Goal: Information Seeking & Learning: Learn about a topic

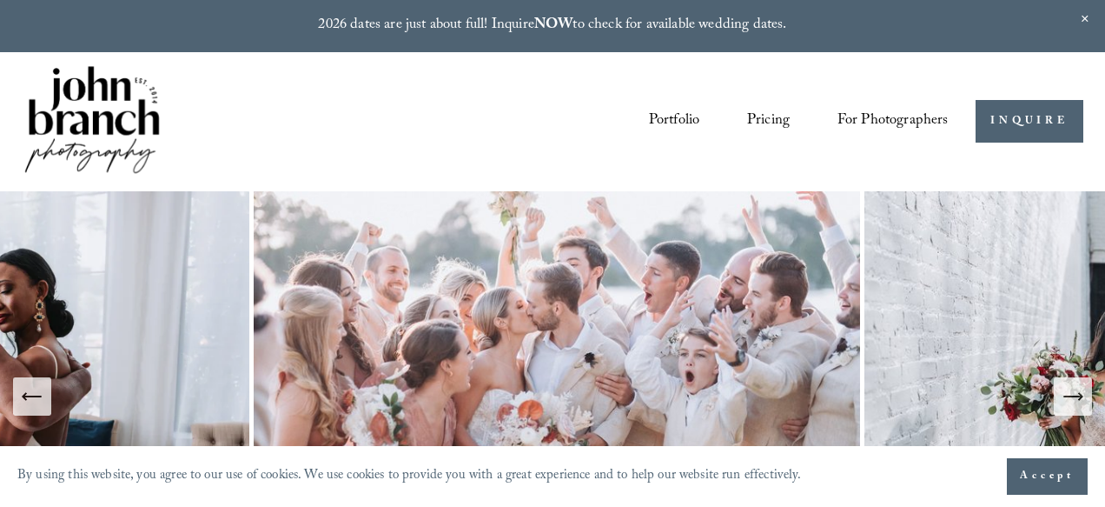
click at [1082, 400] on icon "Next Slide" at bounding box center [1073, 396] width 24 height 24
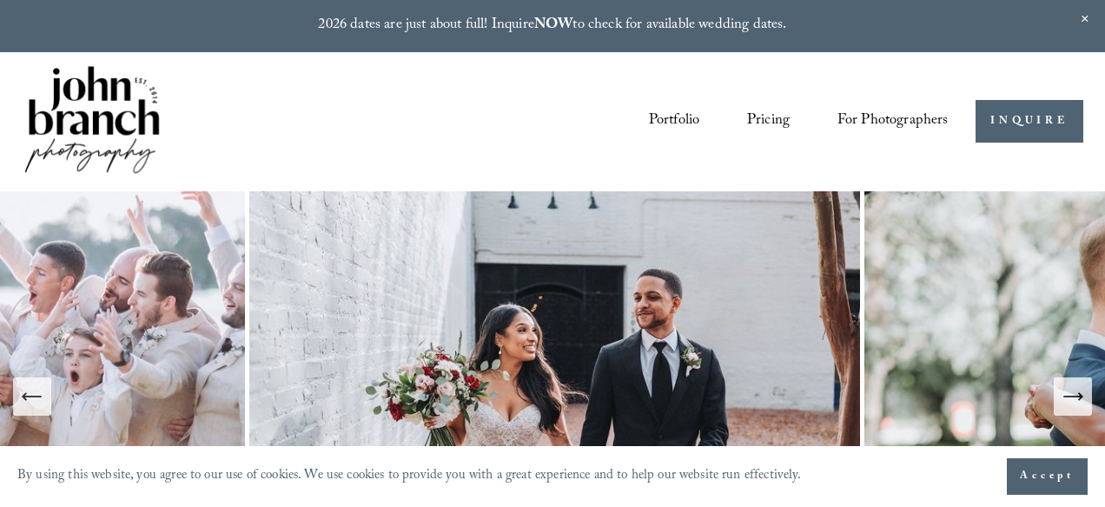
click at [1082, 400] on icon "Next Slide" at bounding box center [1073, 396] width 24 height 24
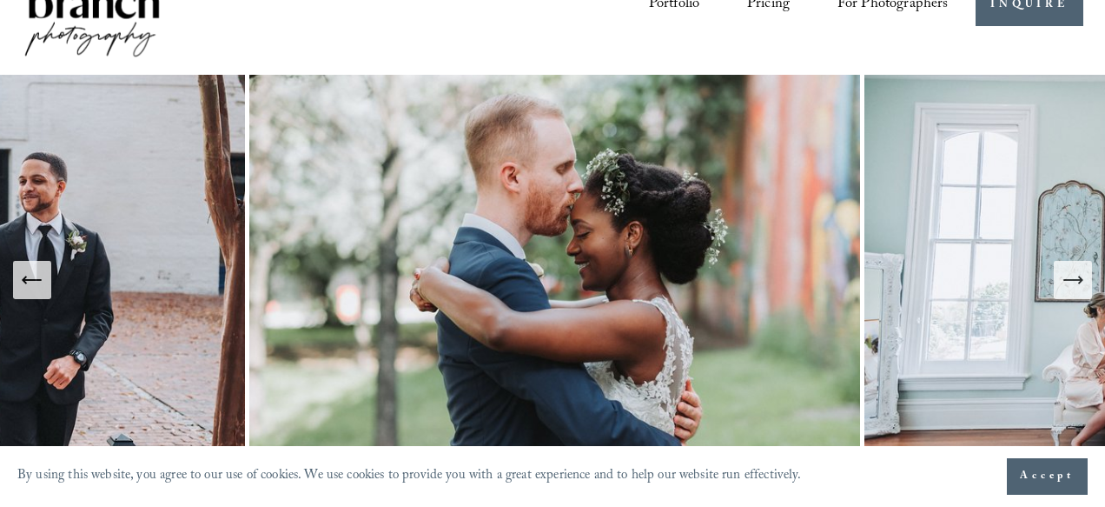
scroll to position [118, 0]
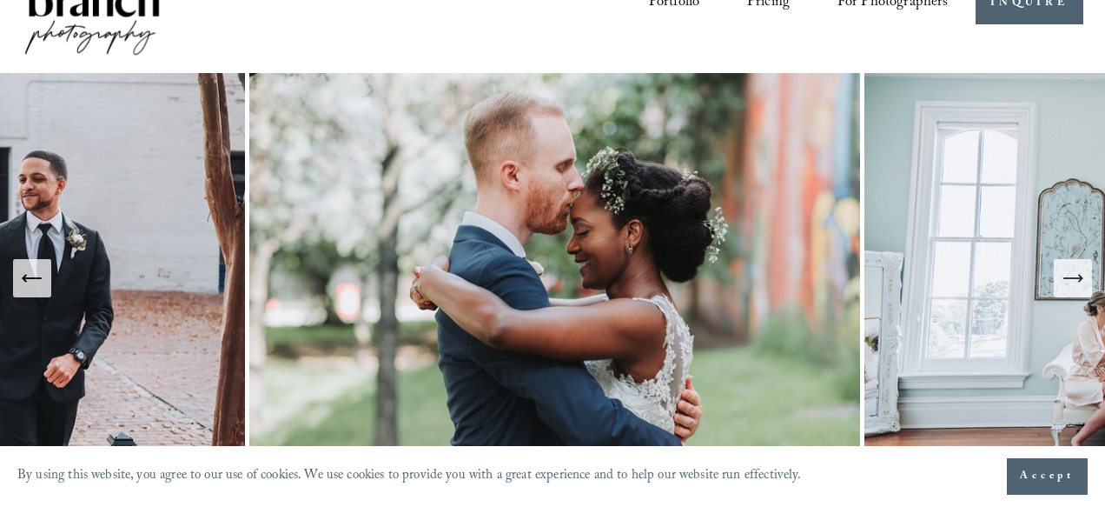
click at [1077, 290] on button "Next Slide" at bounding box center [1073, 278] width 38 height 38
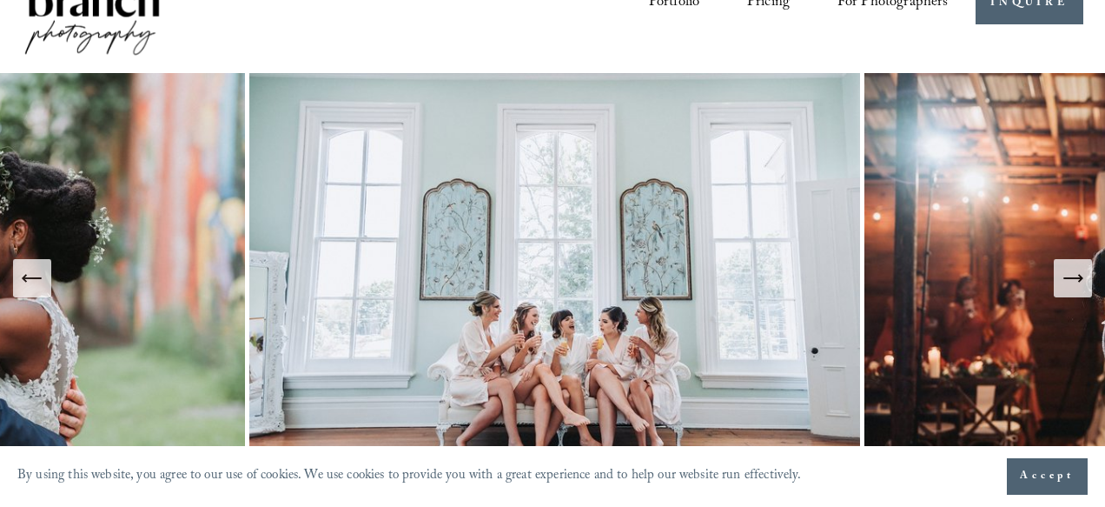
click at [1061, 269] on icon "Next Slide" at bounding box center [1073, 278] width 24 height 24
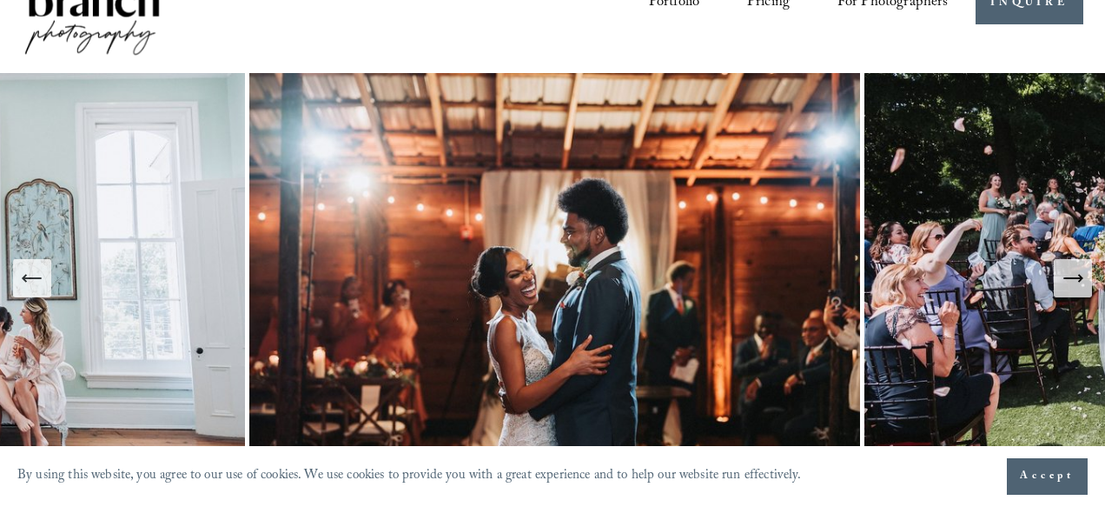
click at [1070, 269] on icon "Next Slide" at bounding box center [1073, 278] width 24 height 24
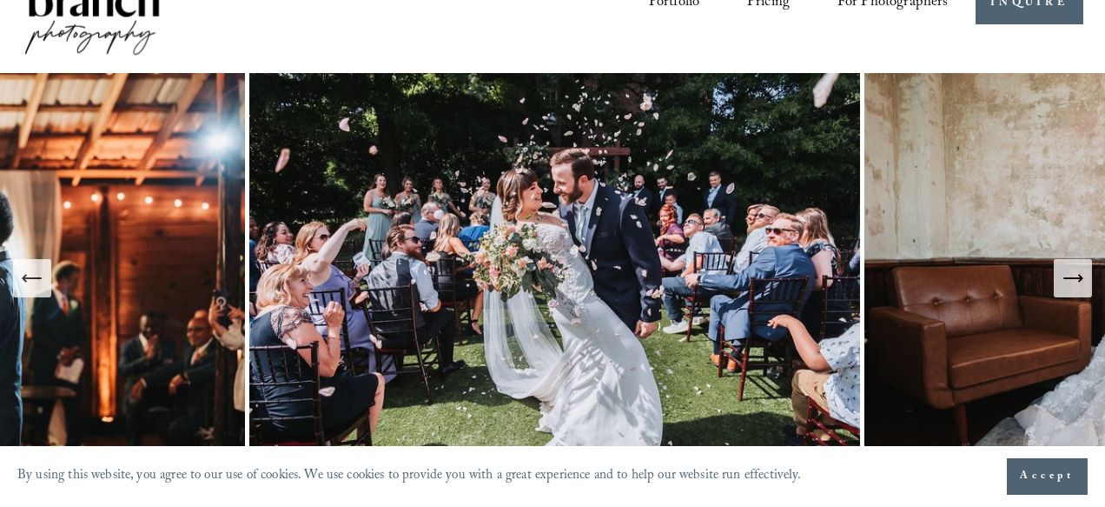
click at [1071, 269] on icon "Next Slide" at bounding box center [1073, 278] width 24 height 24
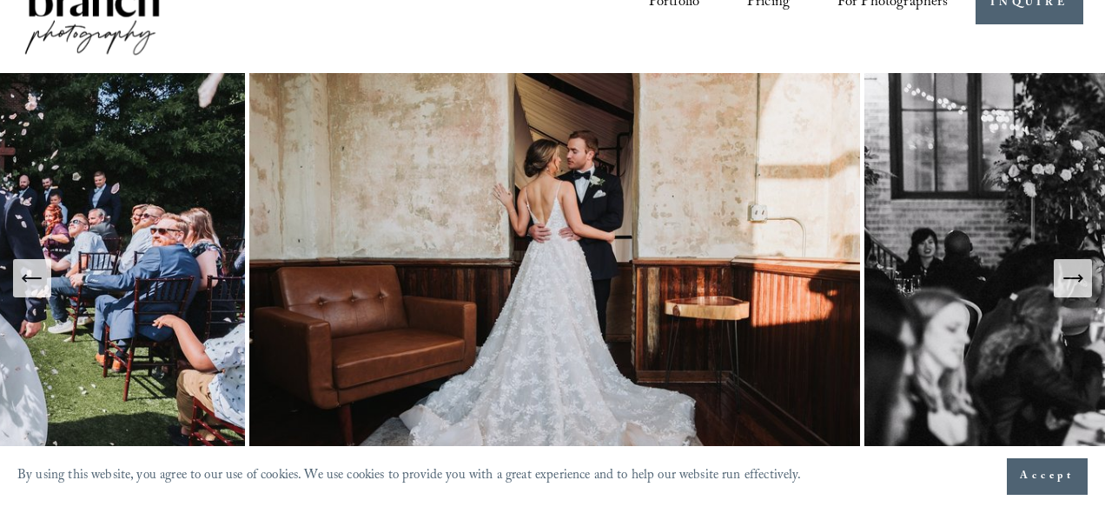
click at [1073, 269] on icon "Next Slide" at bounding box center [1073, 278] width 24 height 24
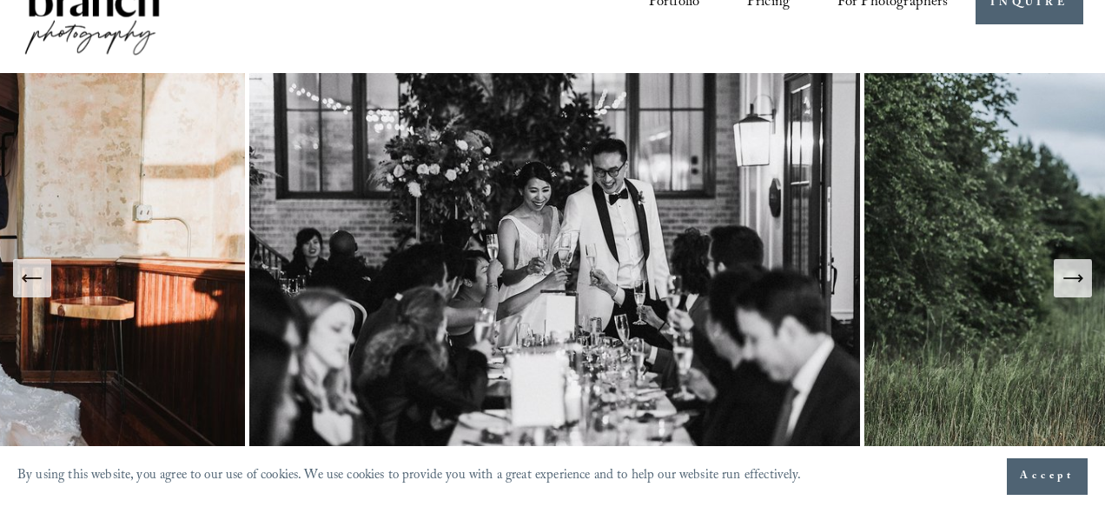
click at [1073, 269] on icon "Next Slide" at bounding box center [1073, 278] width 24 height 24
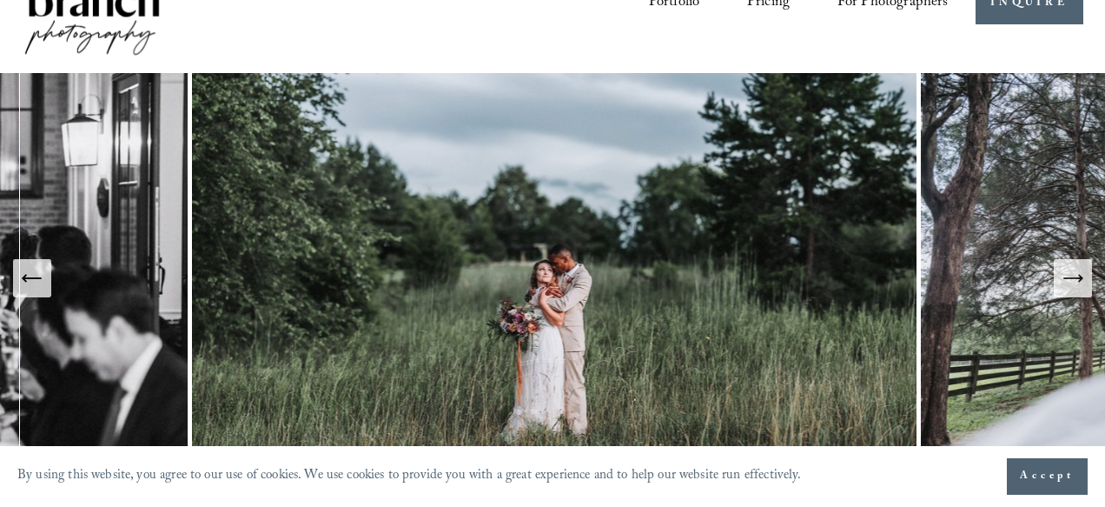
click at [1075, 277] on icon "Next Slide" at bounding box center [1073, 278] width 24 height 24
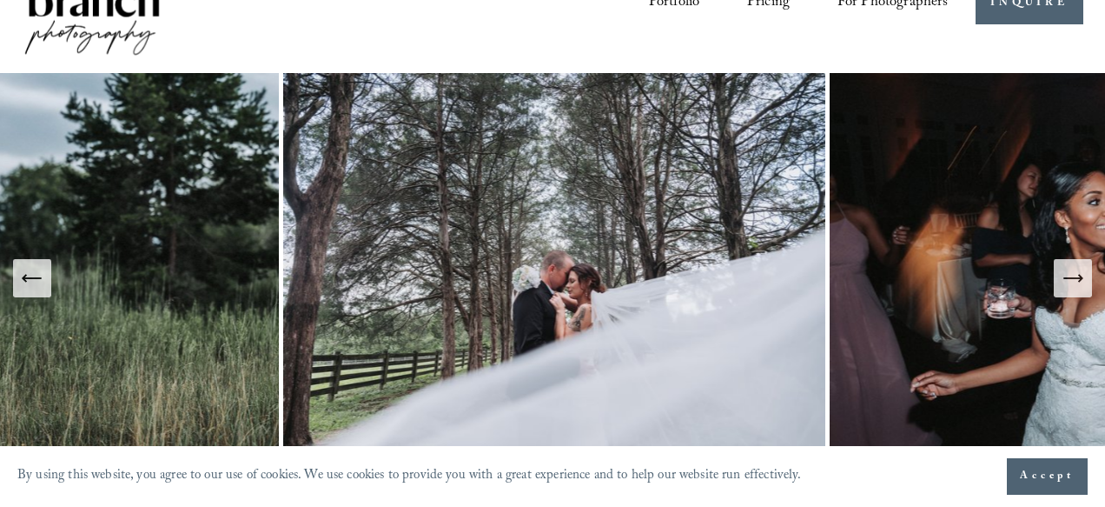
click at [1075, 277] on icon "Next Slide" at bounding box center [1073, 278] width 24 height 24
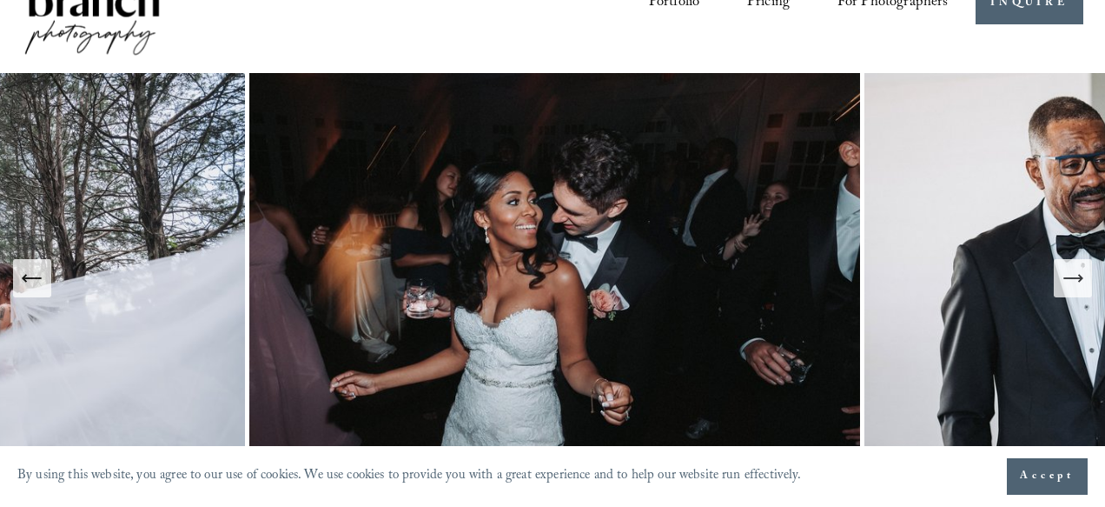
click at [1076, 277] on icon "Next Slide" at bounding box center [1073, 278] width 24 height 24
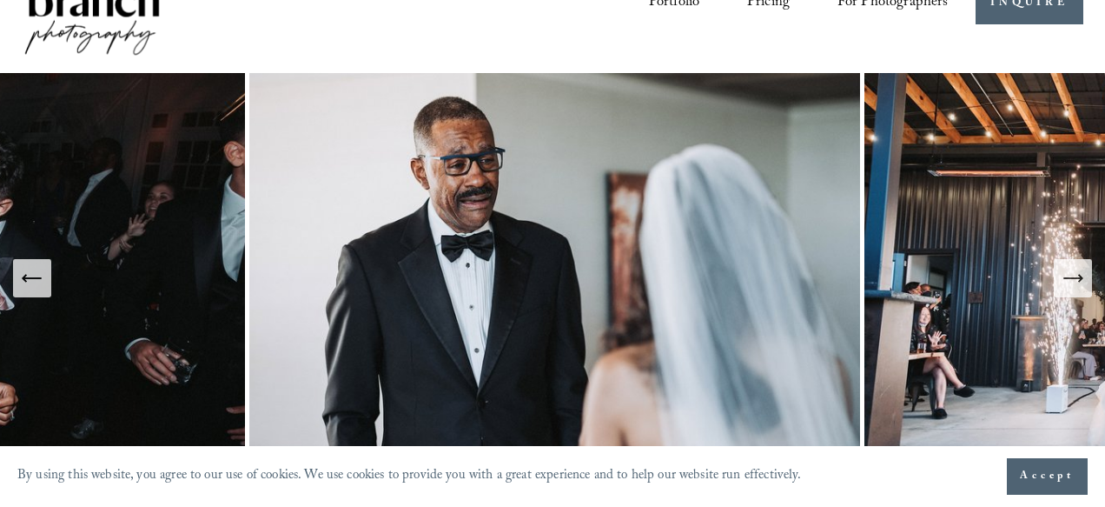
click at [1076, 277] on icon "Next Slide" at bounding box center [1073, 278] width 24 height 24
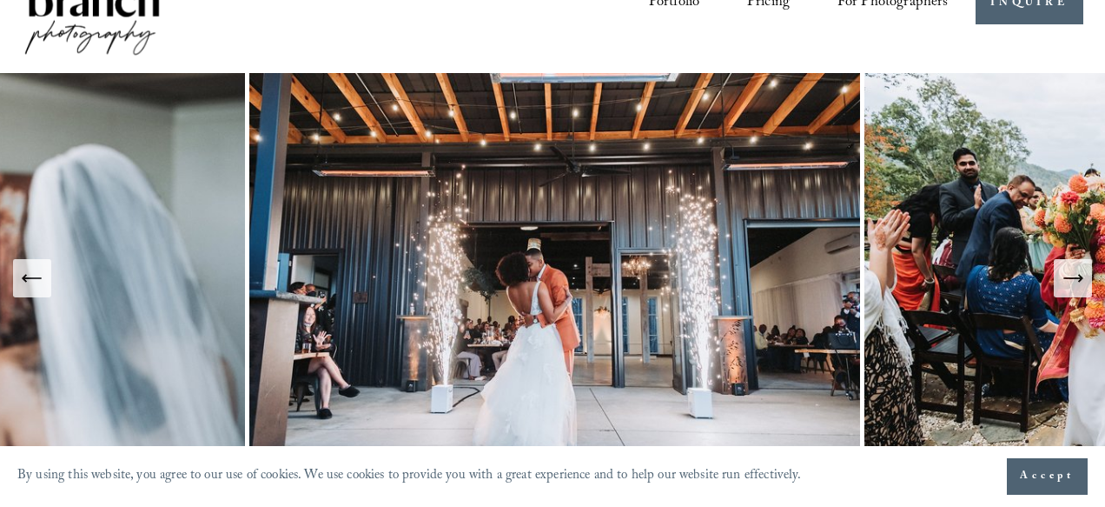
click at [1076, 277] on icon "Next Slide" at bounding box center [1073, 278] width 24 height 24
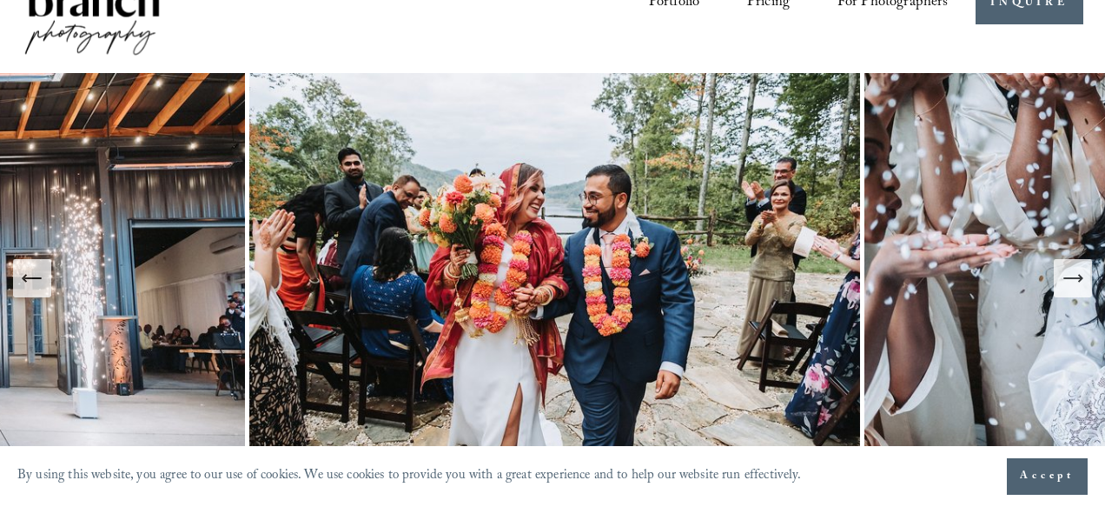
click at [1076, 277] on icon "Next Slide" at bounding box center [1073, 278] width 24 height 24
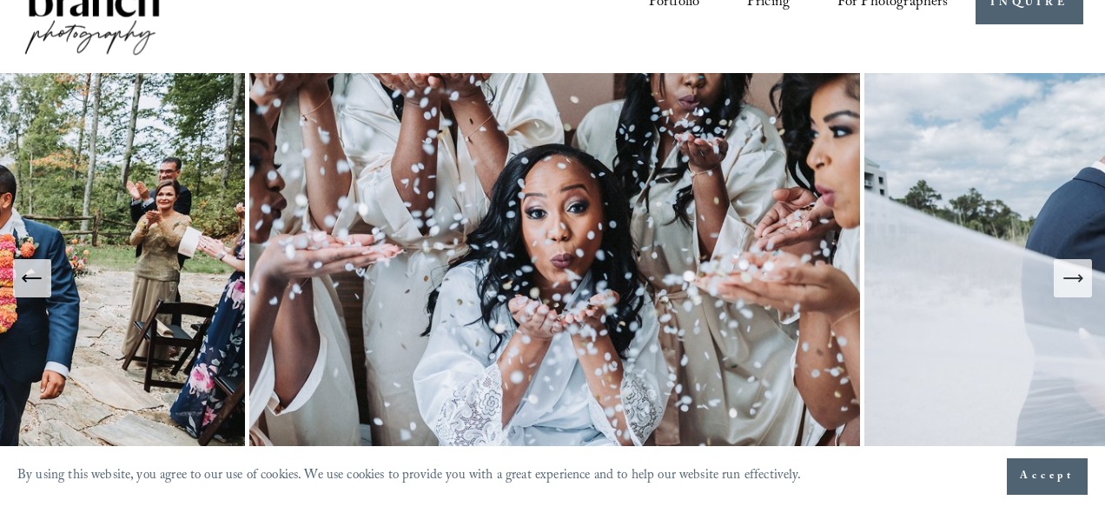
click at [1076, 277] on icon "Next Slide" at bounding box center [1073, 278] width 24 height 24
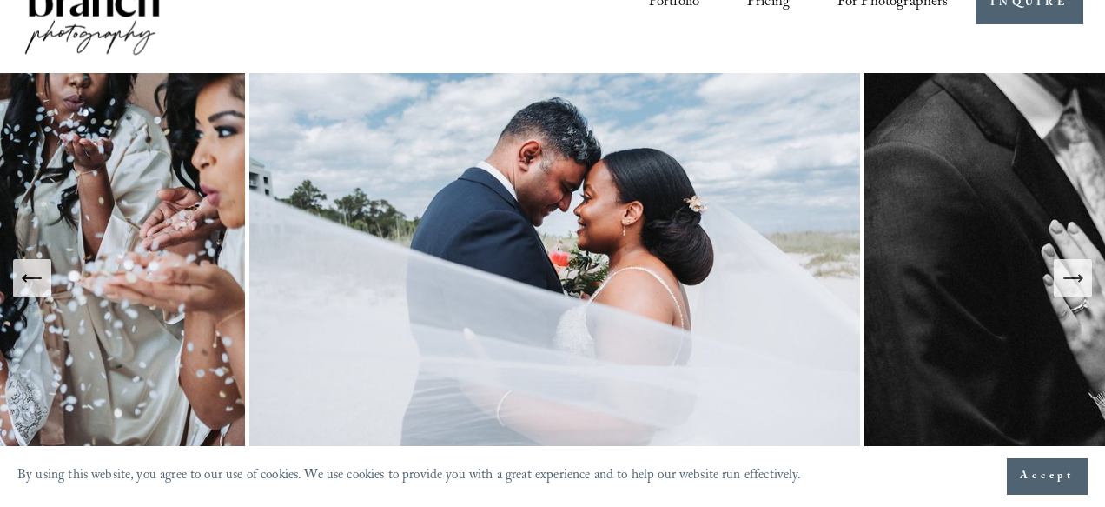
click at [1076, 277] on icon "Next Slide" at bounding box center [1073, 278] width 24 height 24
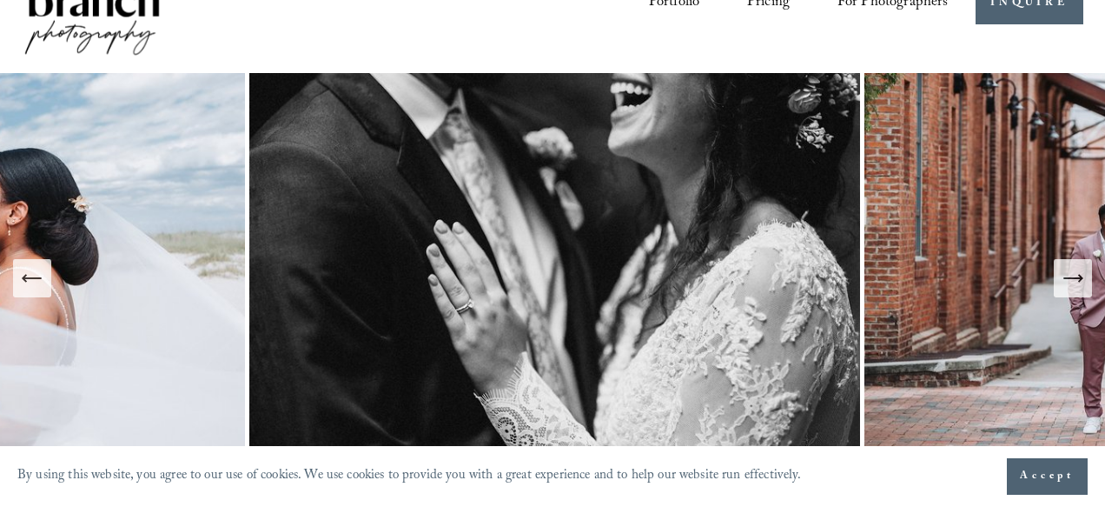
click at [1076, 277] on icon "Next Slide" at bounding box center [1073, 278] width 24 height 24
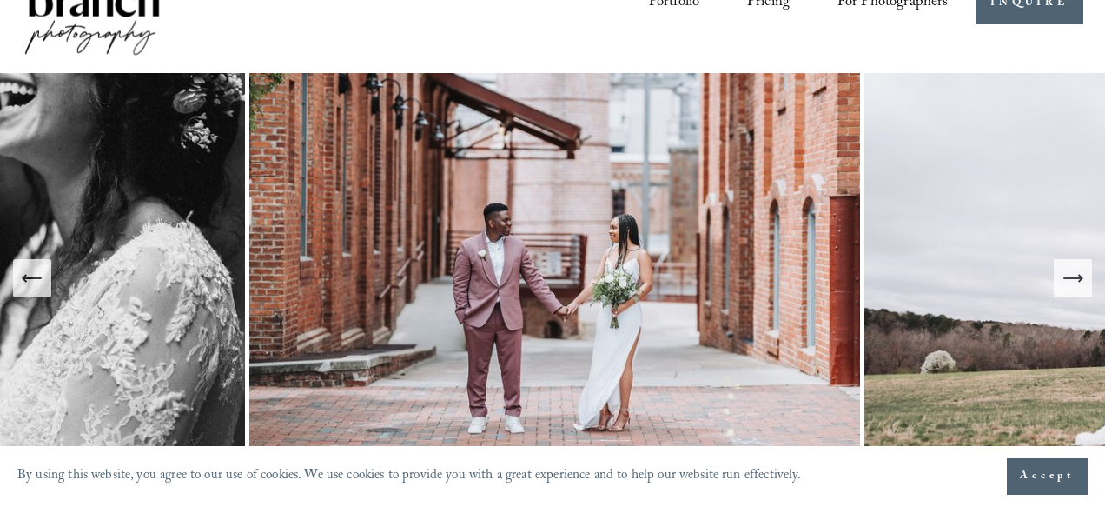
click at [1076, 277] on icon "Next Slide" at bounding box center [1073, 278] width 24 height 24
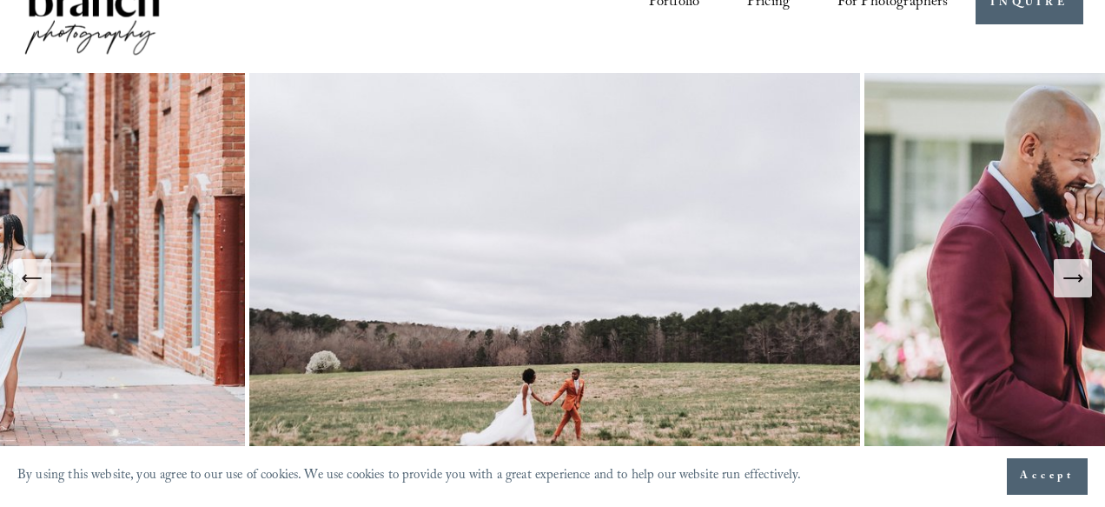
click at [1076, 277] on icon "Next Slide" at bounding box center [1073, 278] width 24 height 24
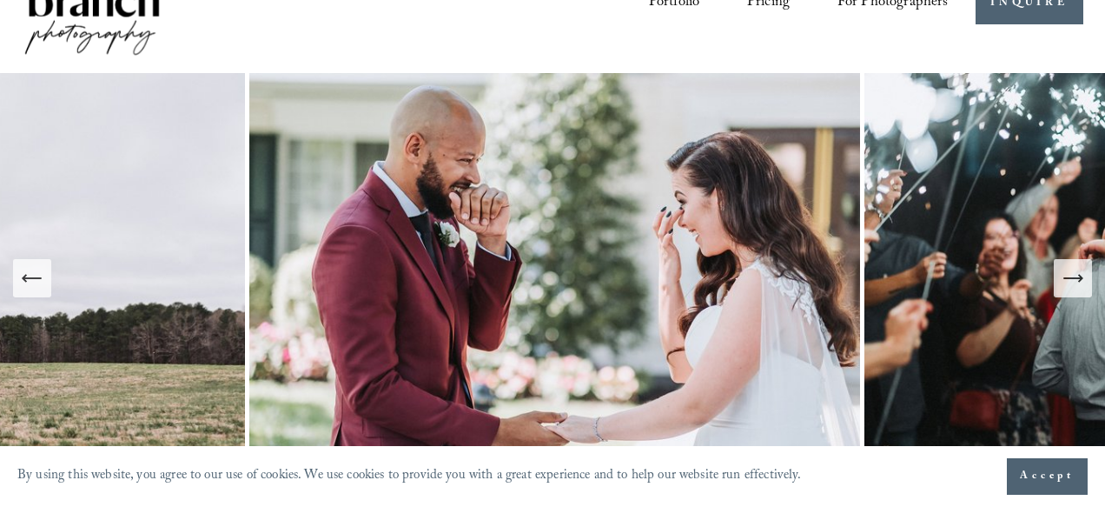
click at [1076, 277] on icon "Next Slide" at bounding box center [1073, 278] width 24 height 24
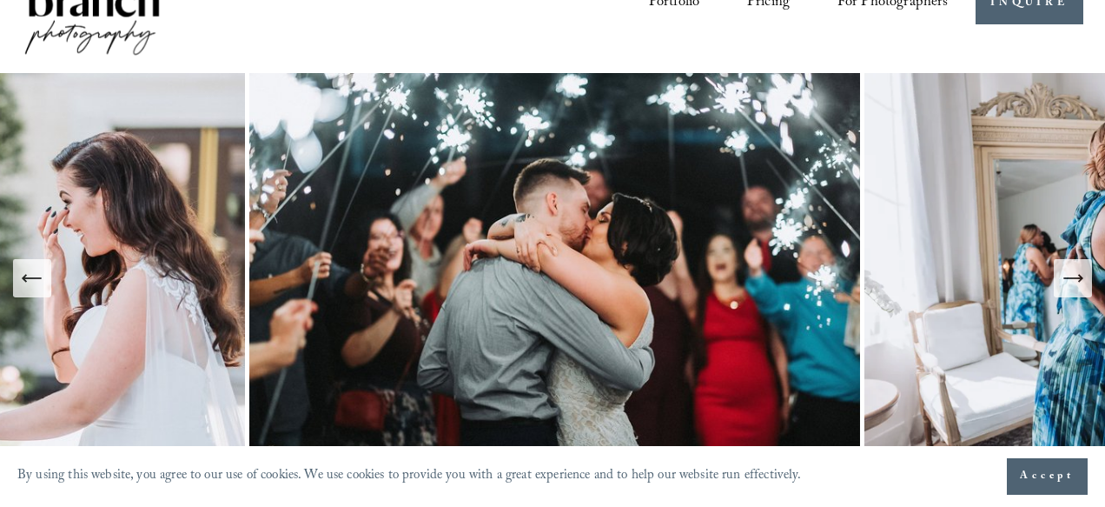
click at [1076, 277] on icon "Next Slide" at bounding box center [1073, 278] width 24 height 24
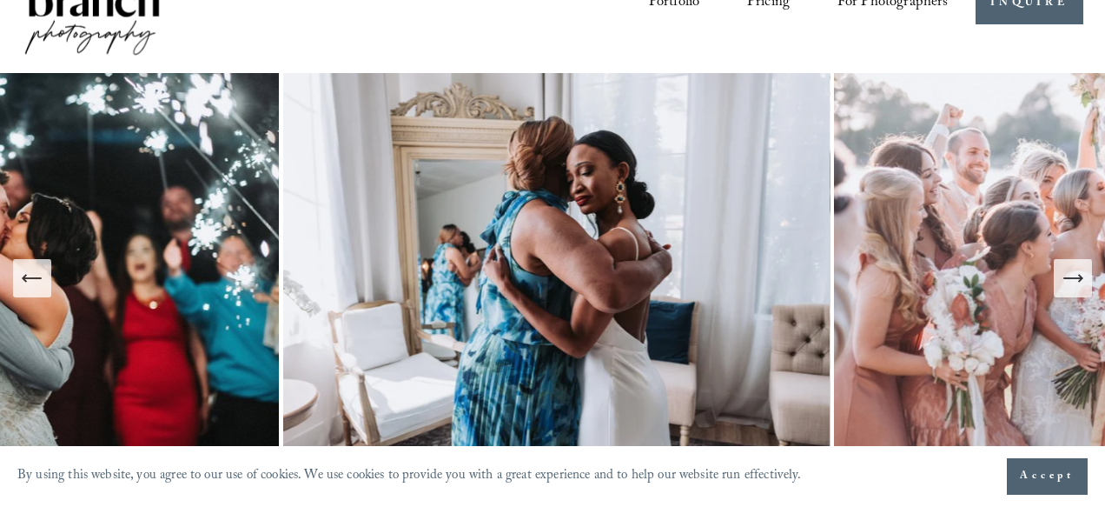
click at [1076, 277] on icon "Next Slide" at bounding box center [1073, 278] width 24 height 24
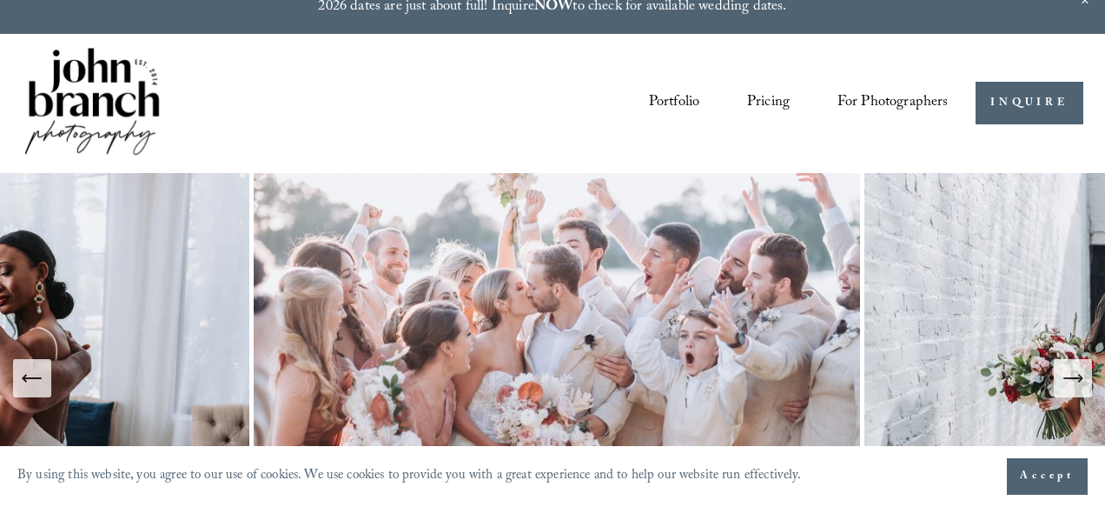
scroll to position [27, 0]
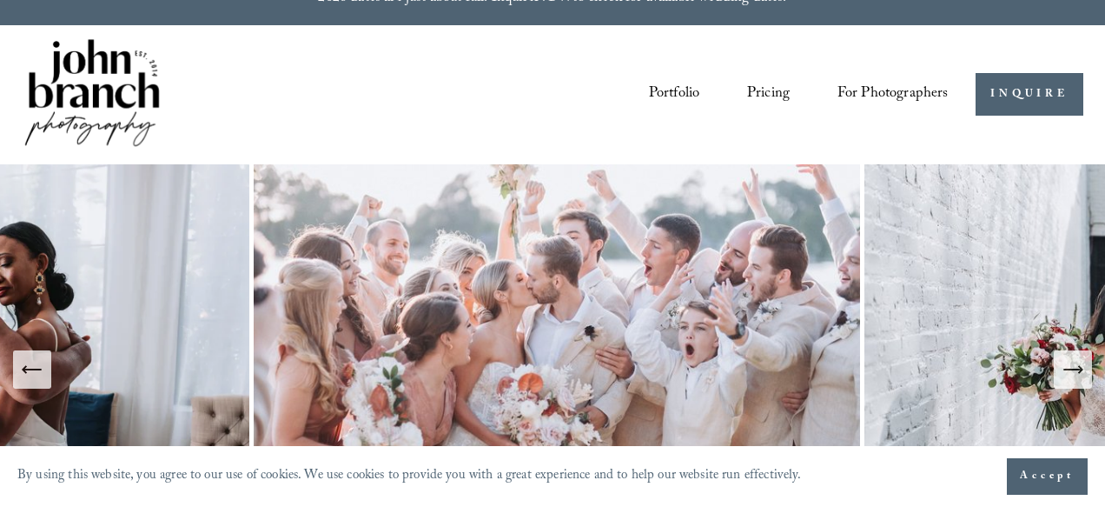
click at [679, 99] on link "Portfolio" at bounding box center [674, 94] width 51 height 31
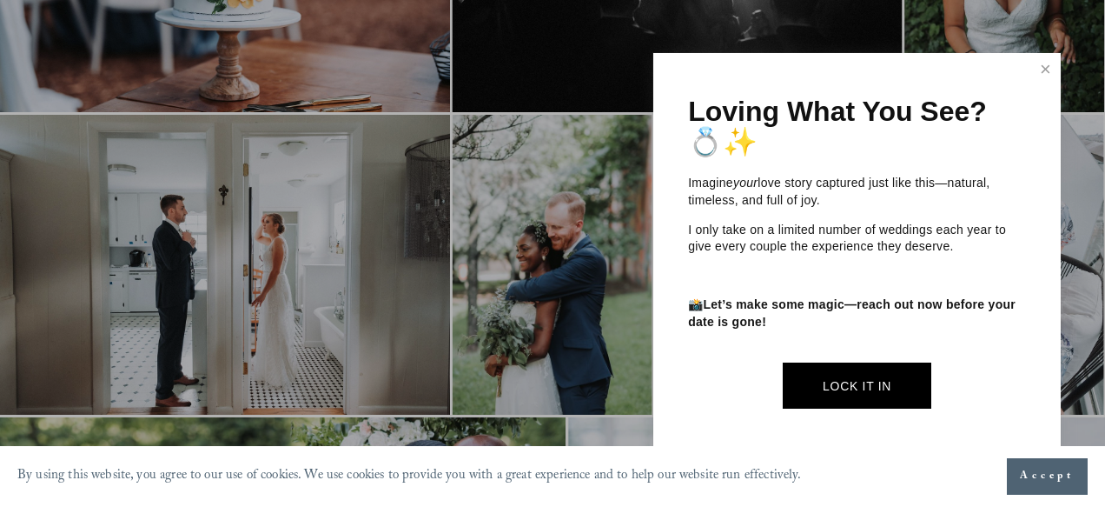
scroll to position [775, 0]
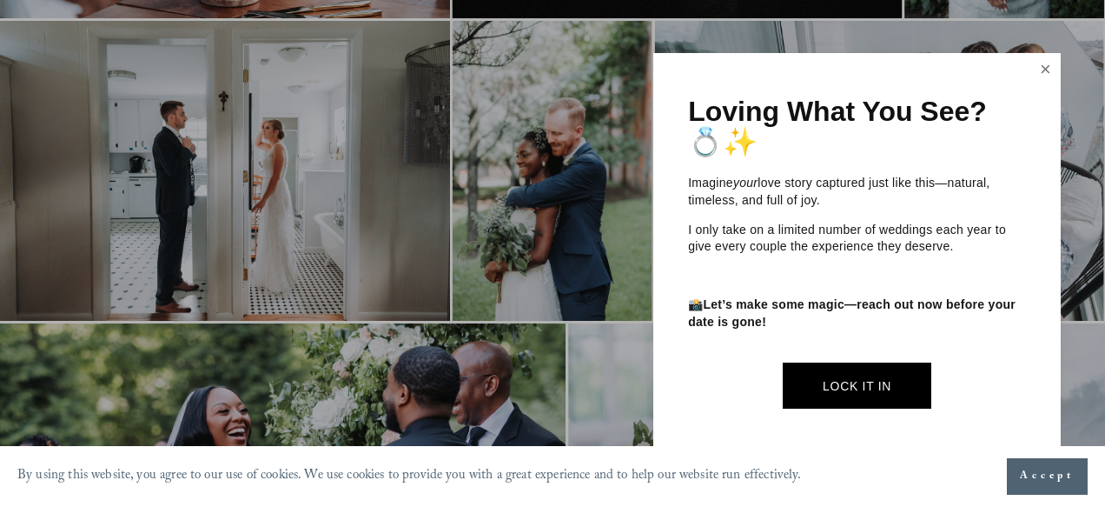
click at [1054, 69] on link "Close" at bounding box center [1045, 70] width 26 height 28
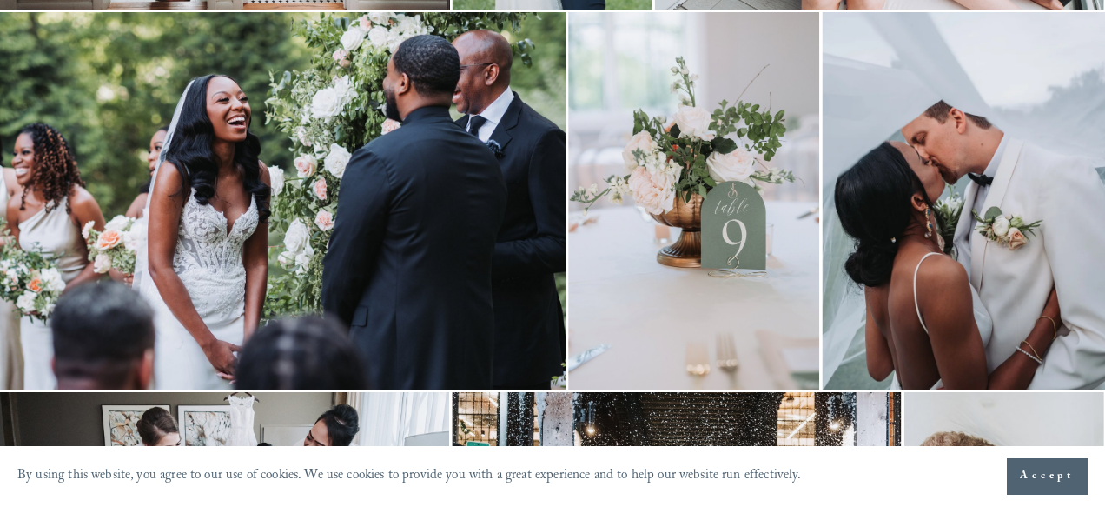
scroll to position [1088, 0]
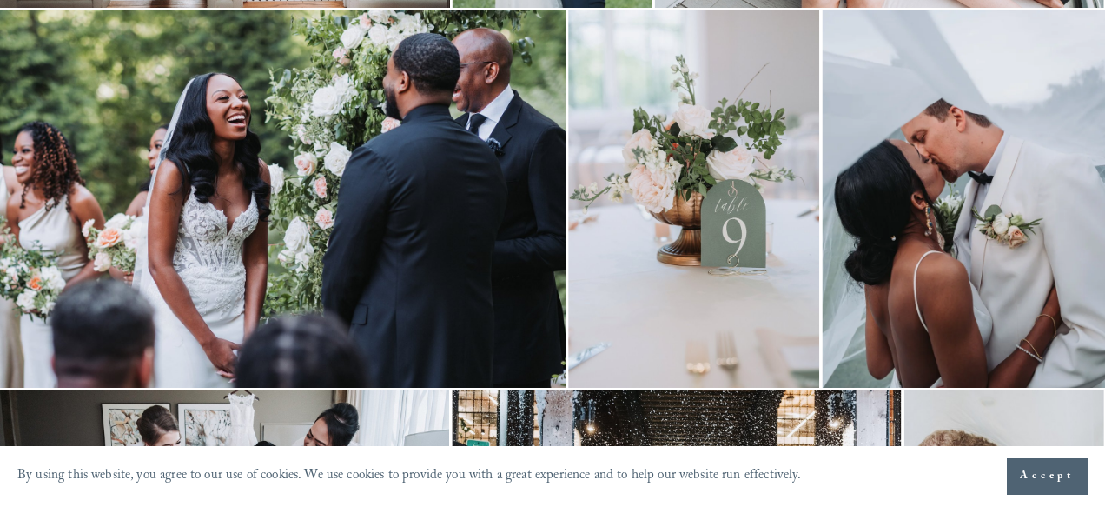
click at [707, 256] on img at bounding box center [693, 198] width 251 height 377
click at [1074, 18] on icon "Close" at bounding box center [1074, 25] width 17 height 17
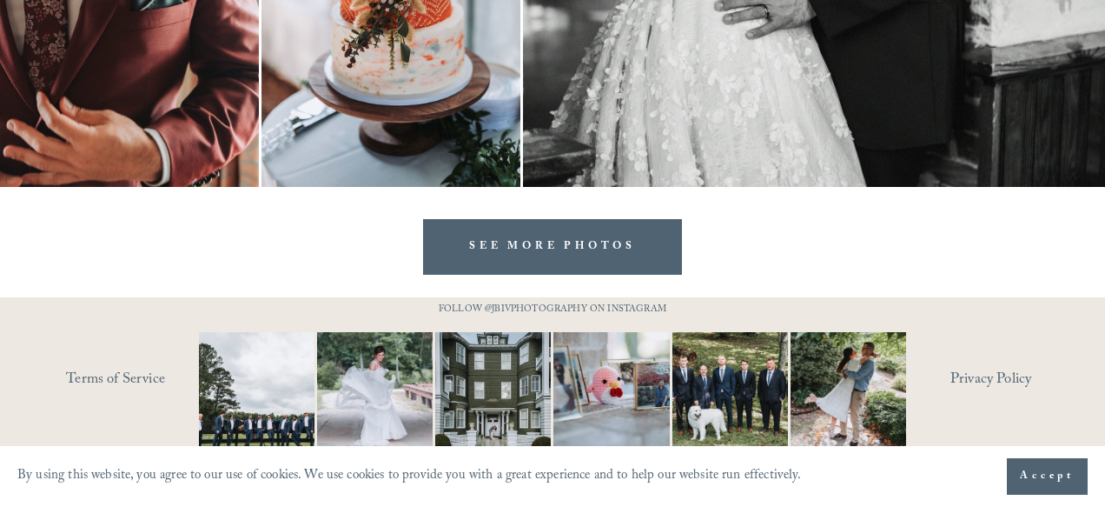
scroll to position [5699, 0]
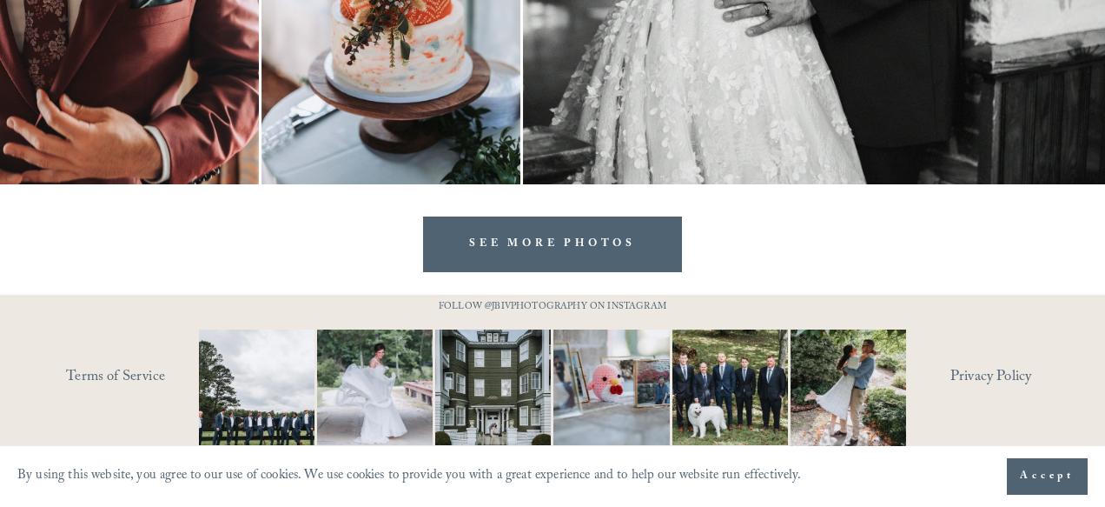
click at [480, 231] on link "SEE MORE PHOTOS" at bounding box center [552, 244] width 258 height 56
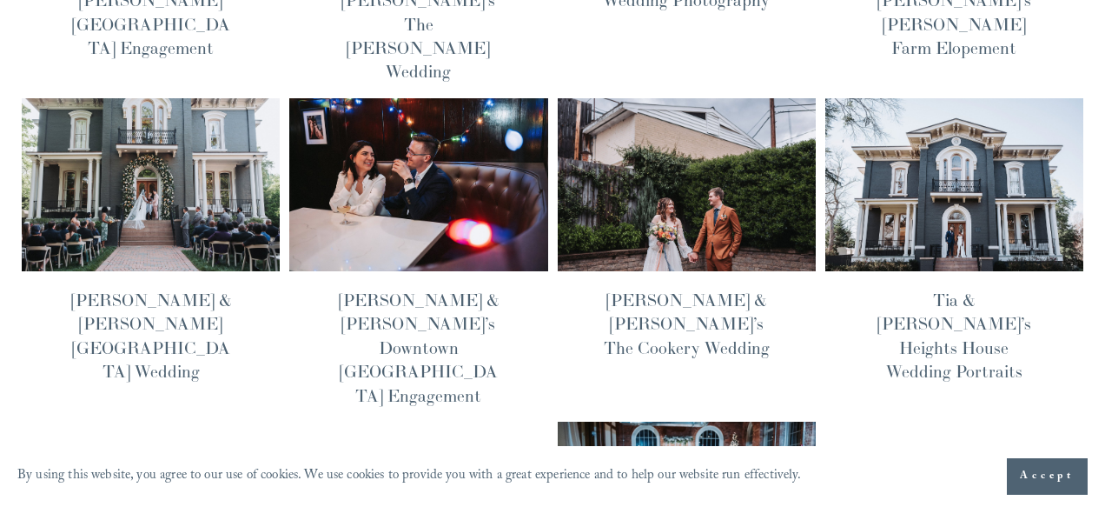
scroll to position [446, 0]
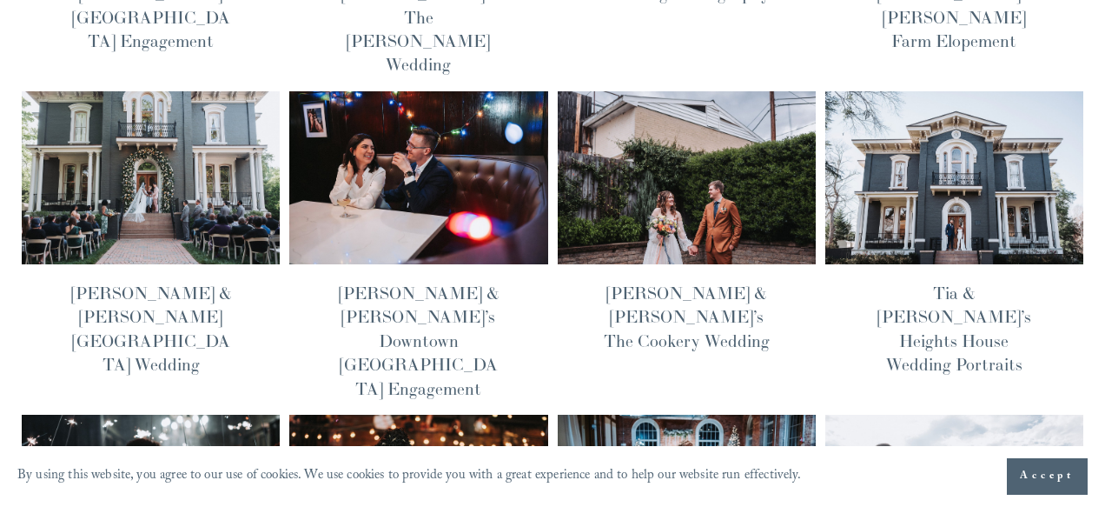
click at [454, 282] on link "[PERSON_NAME] & [PERSON_NAME]’s Downtown [GEOGRAPHIC_DATA] Engagement" at bounding box center [419, 340] width 160 height 116
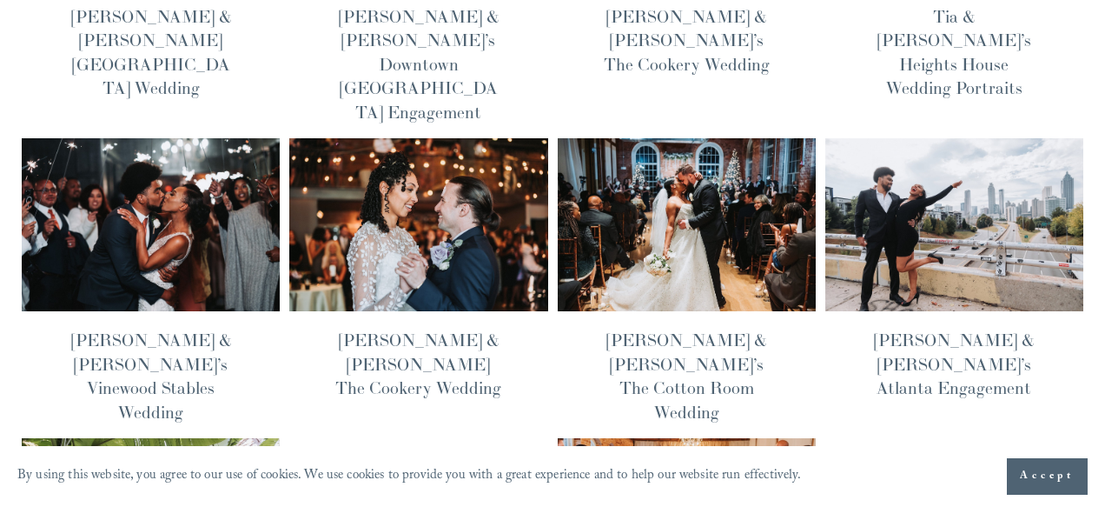
scroll to position [723, 0]
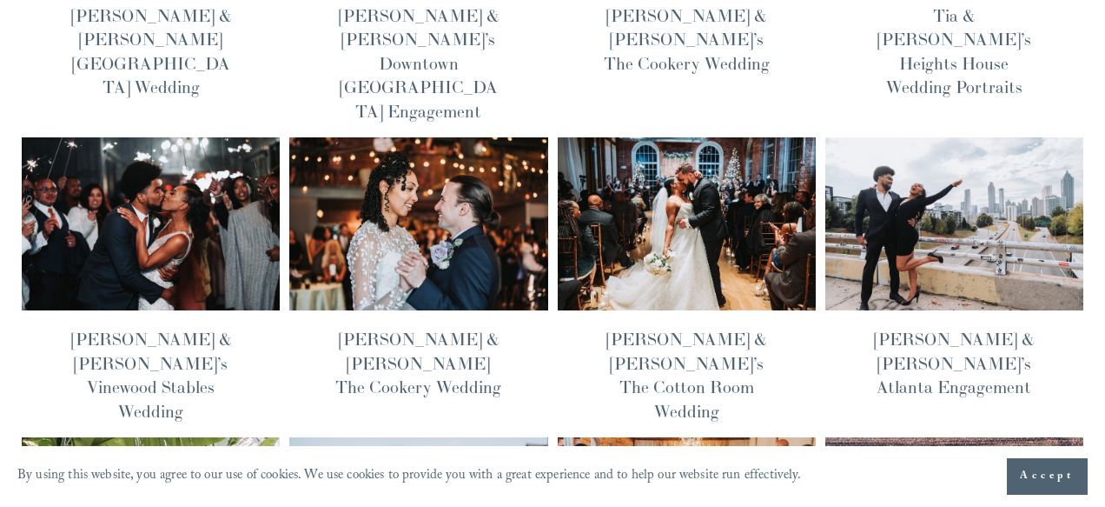
click at [939, 328] on link "[PERSON_NAME] & [PERSON_NAME]’s Atlanta Engagement" at bounding box center [954, 362] width 160 height 69
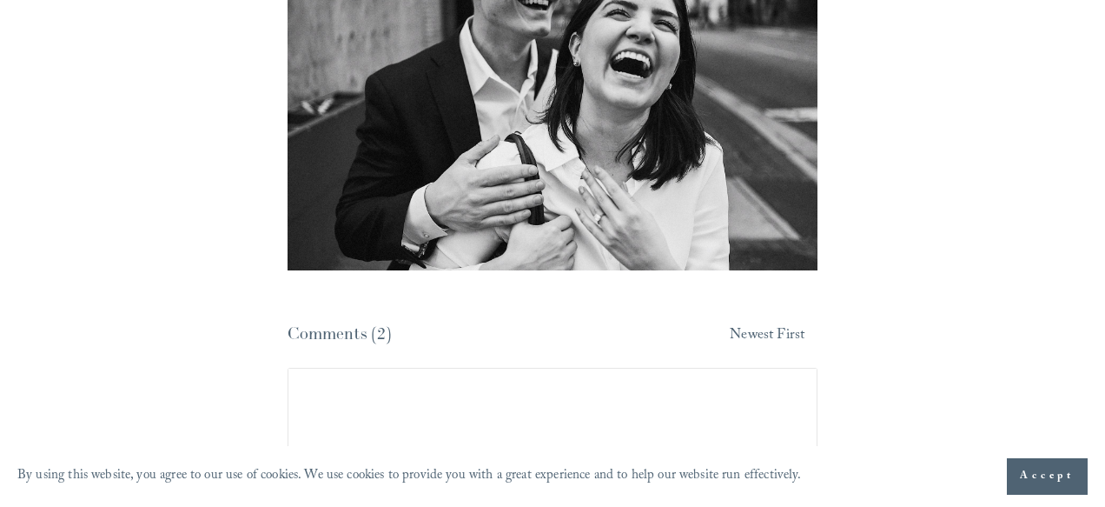
scroll to position [8061, 0]
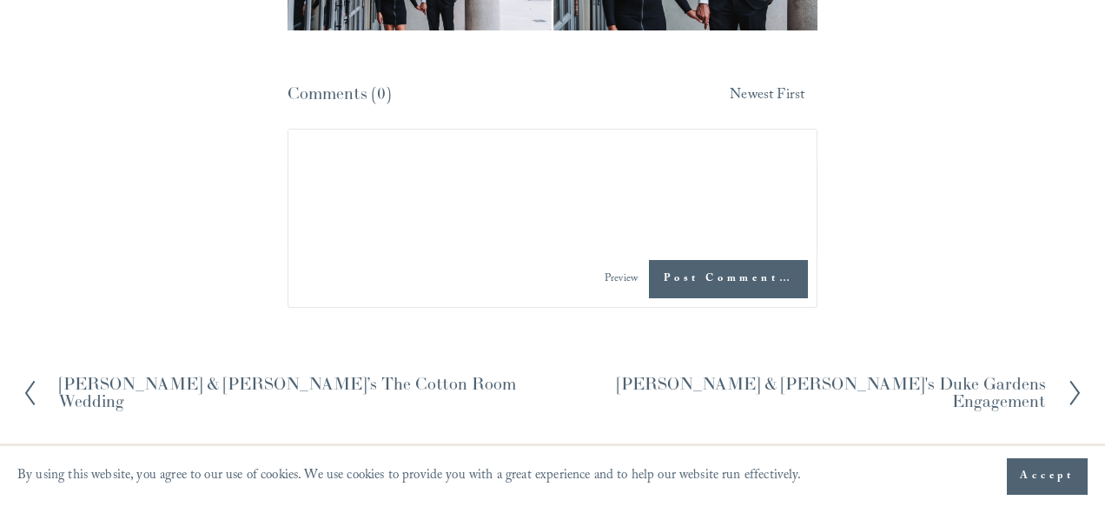
scroll to position [4565, 0]
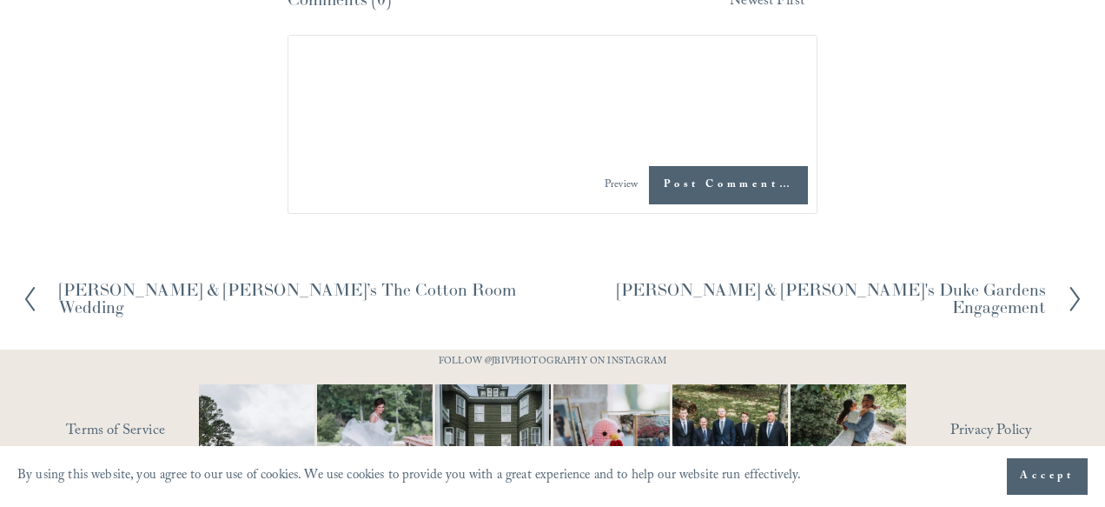
click at [754, 282] on h2 "[PERSON_NAME] & [PERSON_NAME]'s Duke Gardens Engagement" at bounding box center [800, 299] width 494 height 34
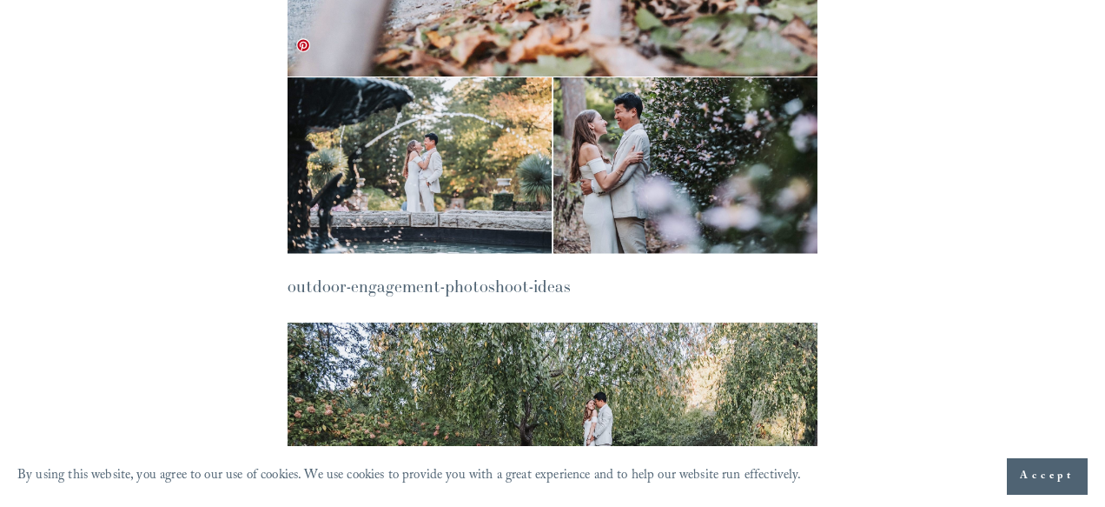
scroll to position [3449, 0]
